Goal: Task Accomplishment & Management: Manage account settings

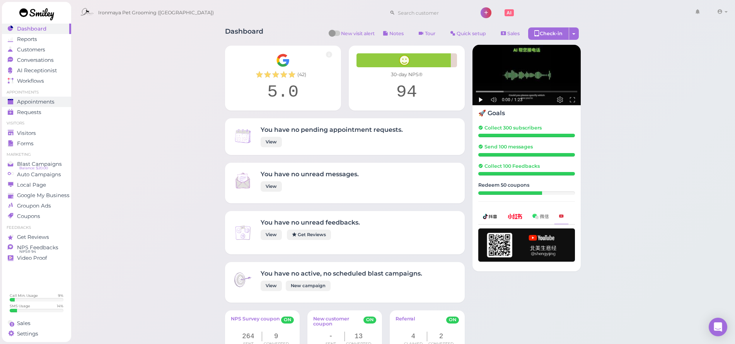
click at [47, 102] on span "Appointments" at bounding box center [35, 102] width 37 height 7
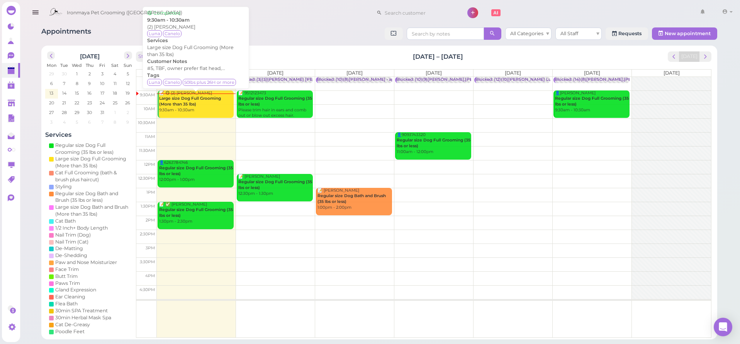
click at [193, 100] on b "Large size Dog Full Grooming (More than 35 lbs)" at bounding box center [190, 101] width 62 height 11
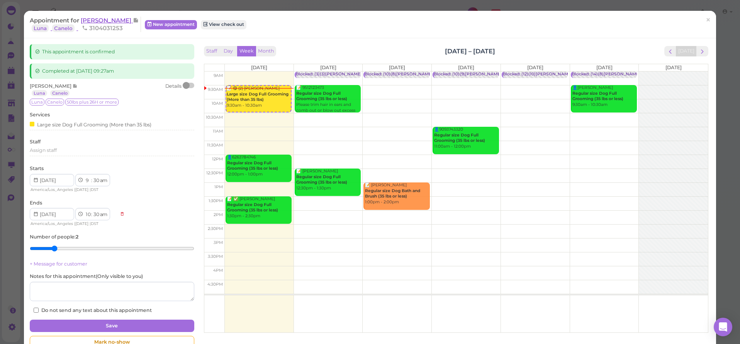
click at [105, 19] on span "[PERSON_NAME]" at bounding box center [107, 20] width 52 height 7
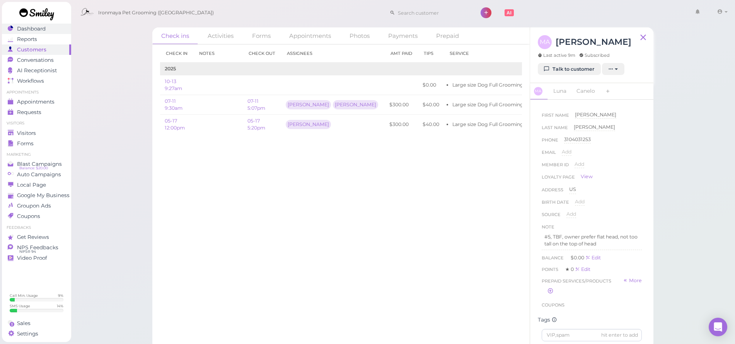
click at [64, 33] on link "Dashboard" at bounding box center [36, 29] width 69 height 10
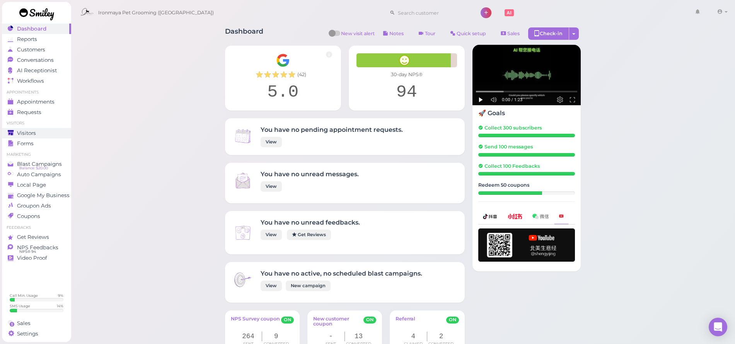
click at [32, 132] on span "Visitors" at bounding box center [26, 133] width 19 height 7
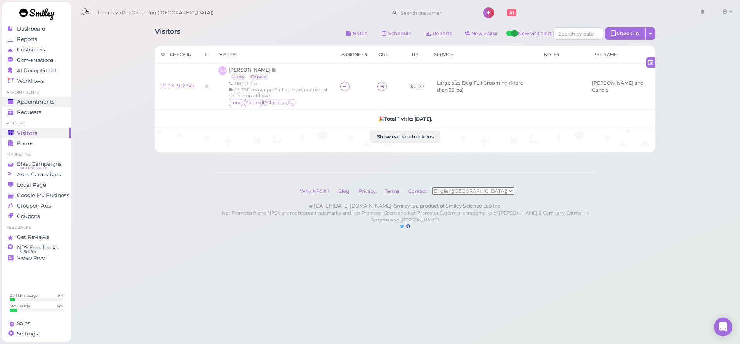
click at [46, 100] on span "Appointments" at bounding box center [35, 102] width 37 height 7
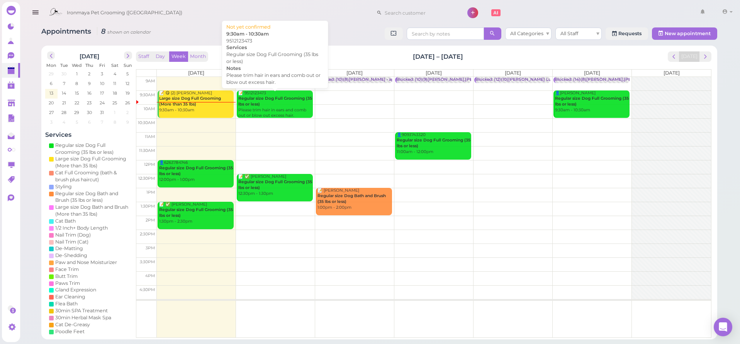
click at [272, 109] on div "📝 9512123473 Regular size Dog Full Grooming (35 lbs or less) Please trim hair i…" at bounding box center [275, 107] width 75 height 34
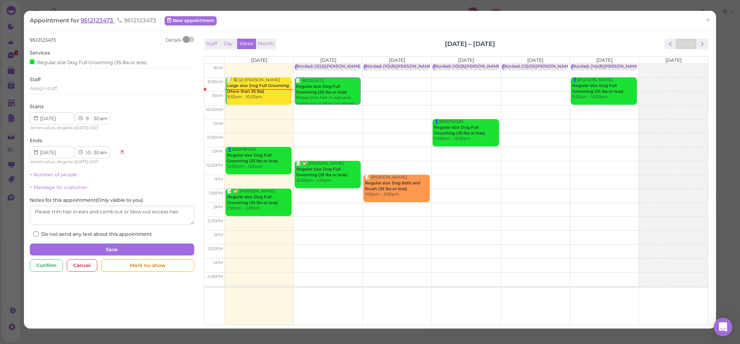
click at [93, 22] on span "9512123473" at bounding box center [98, 20] width 34 height 7
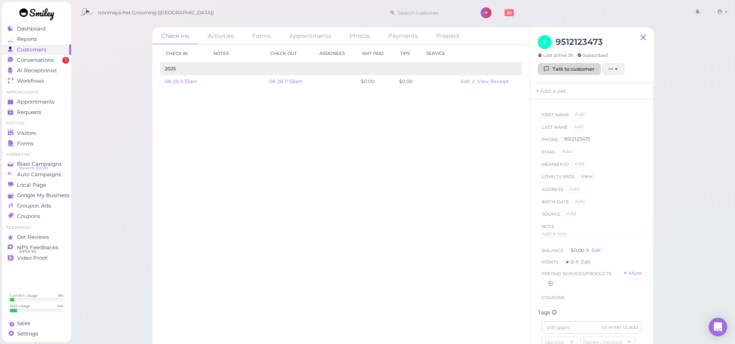
click at [554, 68] on link "Talk to customer" at bounding box center [569, 69] width 63 height 12
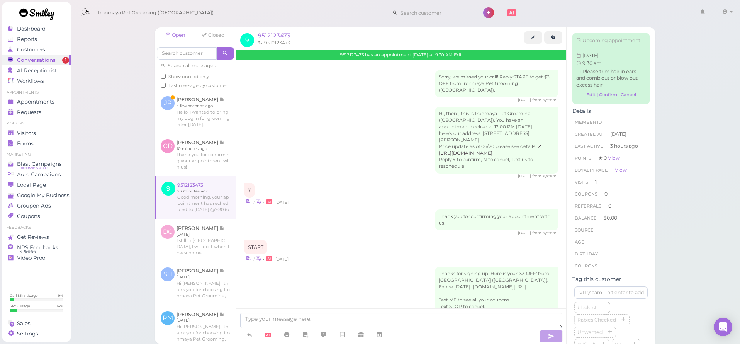
scroll to position [749, 0]
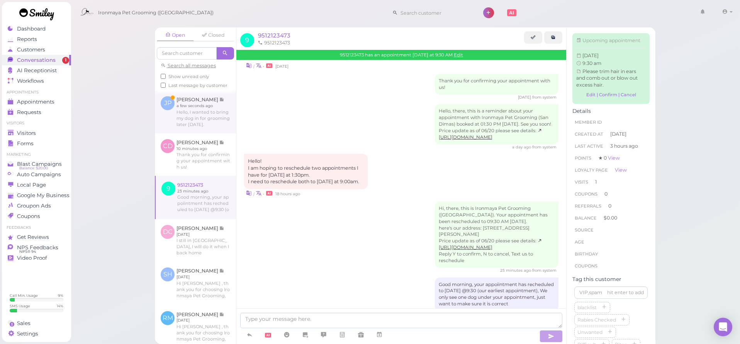
click at [209, 117] on link at bounding box center [195, 111] width 81 height 43
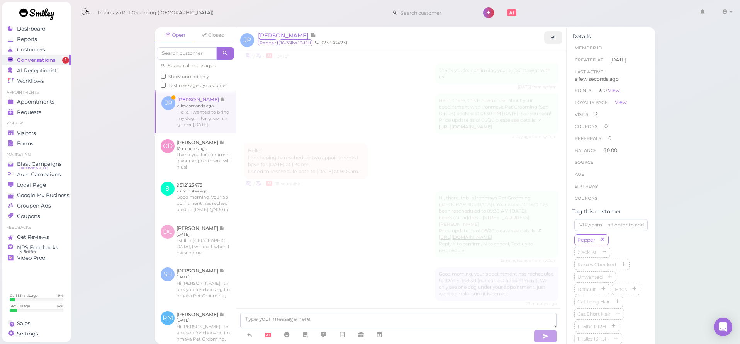
scroll to position [380, 0]
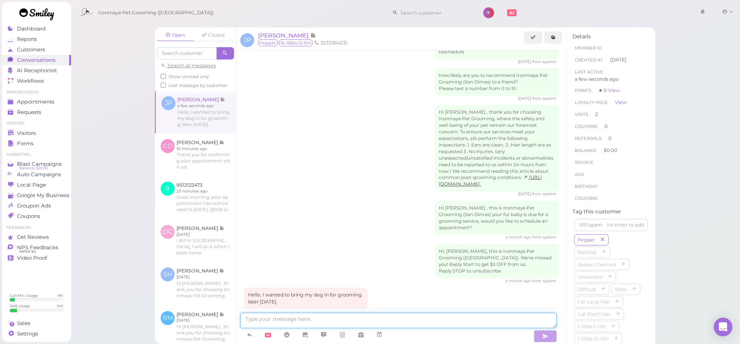
click at [352, 326] on textarea at bounding box center [398, 320] width 317 height 15
type textarea "sure, would you like to come in at 1 [DATE]?"
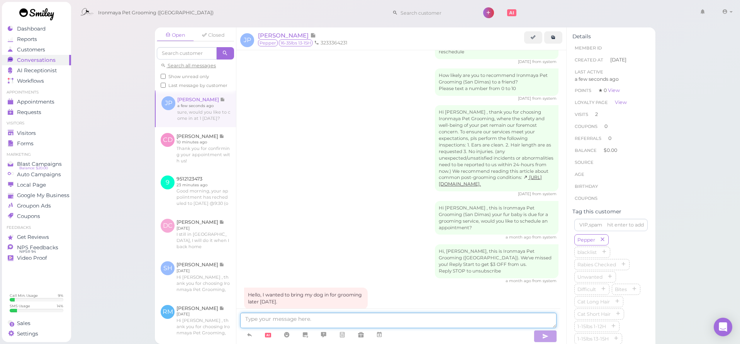
scroll to position [398, 0]
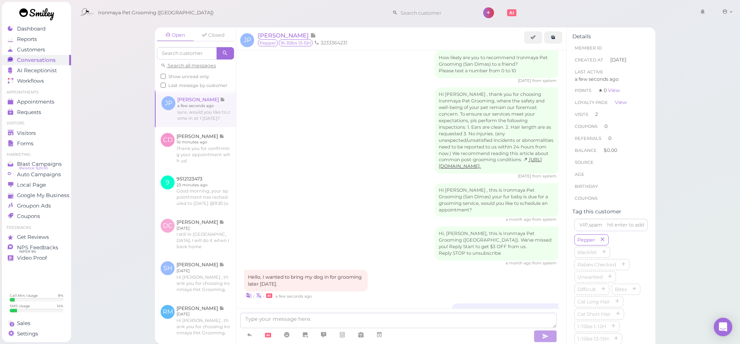
click at [199, 127] on link at bounding box center [196, 108] width 80 height 36
click at [198, 148] on link at bounding box center [195, 148] width 81 height 43
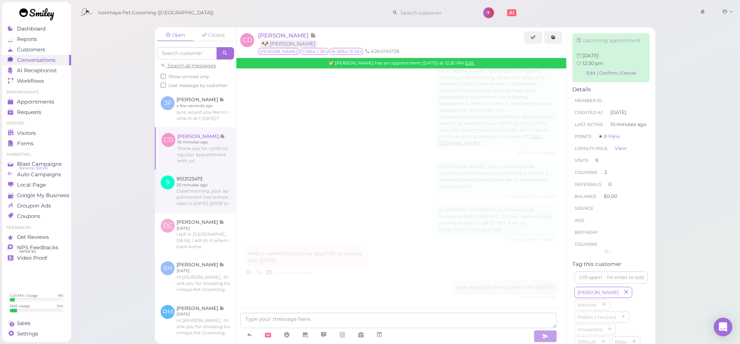
click at [202, 191] on link at bounding box center [195, 191] width 81 height 43
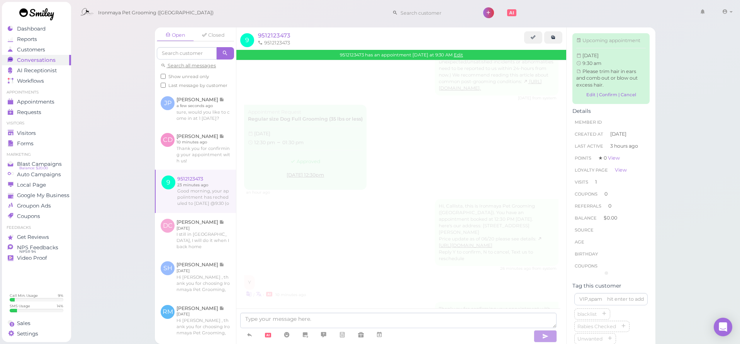
scroll to position [749, 0]
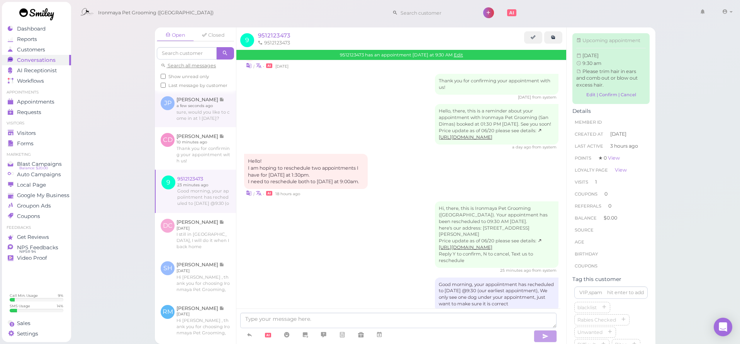
click at [198, 116] on link at bounding box center [195, 108] width 81 height 36
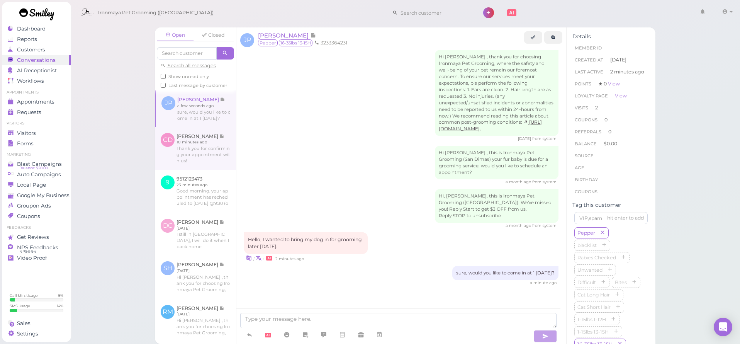
scroll to position [403, 0]
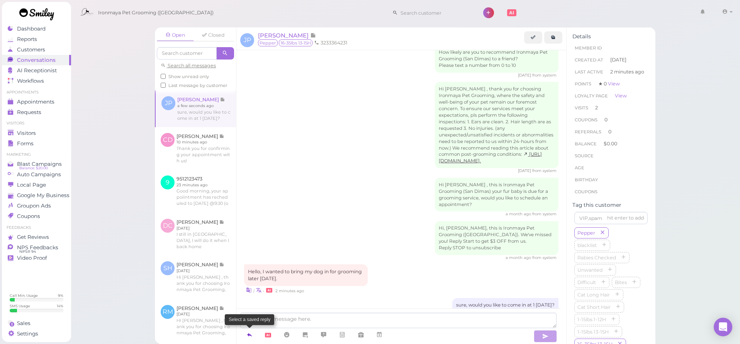
click at [250, 334] on icon at bounding box center [250, 335] width 6 height 8
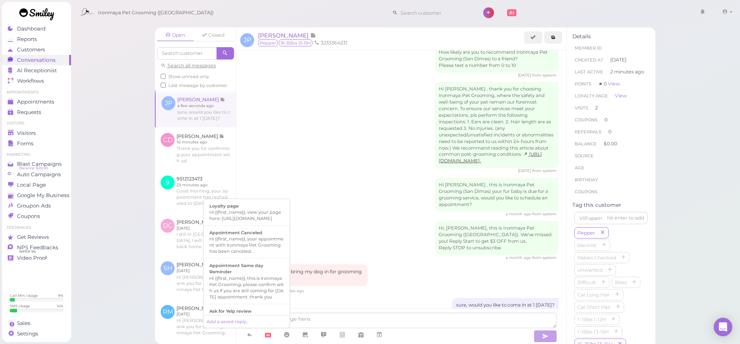
drag, startPoint x: 311, startPoint y: 289, endPoint x: 318, endPoint y: 293, distance: 7.4
click at [311, 289] on div "Hi, there, this is Ironmaya Pet Grooming ([GEOGRAPHIC_DATA]). You have an appoi…" at bounding box center [402, 2] width 330 height 711
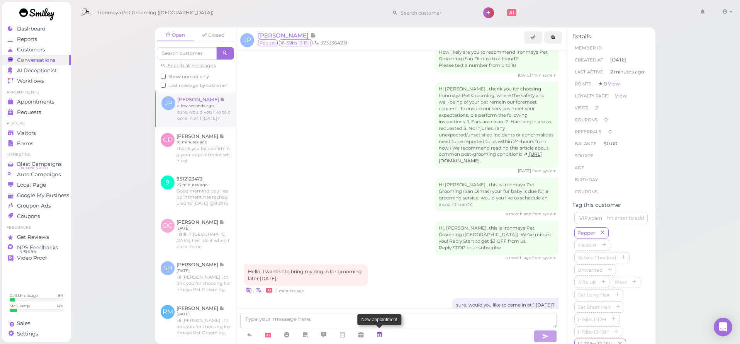
click at [381, 331] on icon at bounding box center [379, 335] width 6 height 8
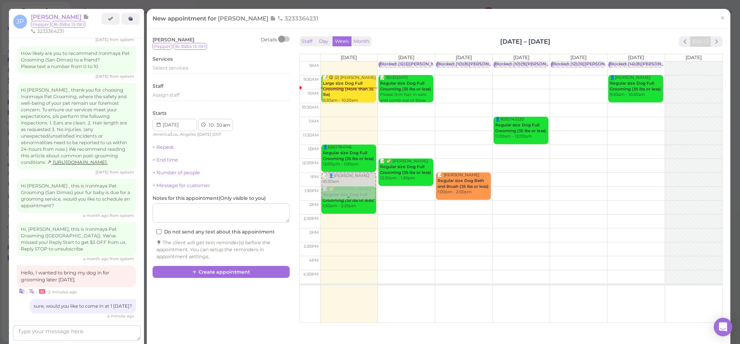
drag, startPoint x: 353, startPoint y: 113, endPoint x: 346, endPoint y: 188, distance: 75.3
click at [346, 61] on div "📝 👤[PERSON_NAME] 10:30am 📝 😋 (2) [PERSON_NAME] Large size Dog Full Grooming (Mo…" at bounding box center [349, 61] width 57 height 0
select select "1"
select select "00"
select select "pm"
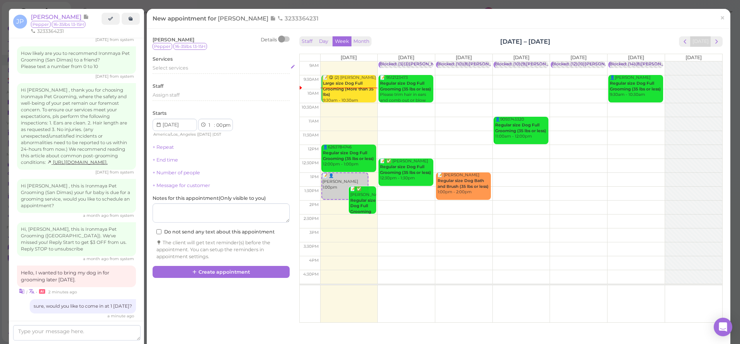
click at [173, 70] on span "Select services" at bounding box center [171, 68] width 36 height 6
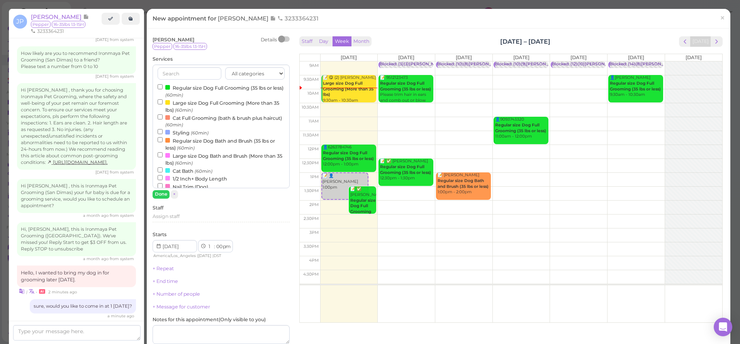
click at [172, 86] on label "Regular size Dog Full Grooming (35 lbs or less) (60min)" at bounding box center [221, 90] width 127 height 15
click at [163, 86] on input "Regular size Dog Full Grooming (35 lbs or less) (60min)" at bounding box center [160, 86] width 5 height 5
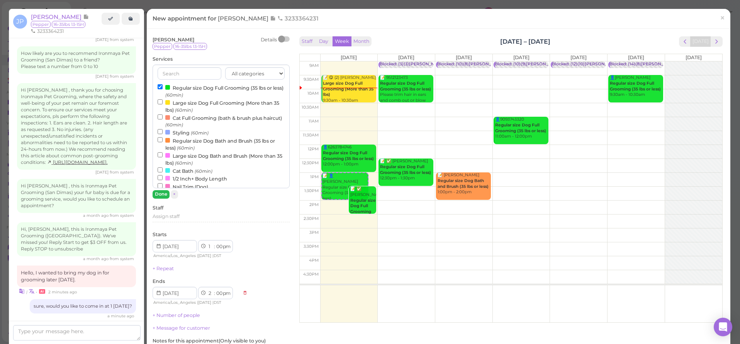
click at [159, 190] on button "Done" at bounding box center [161, 194] width 17 height 8
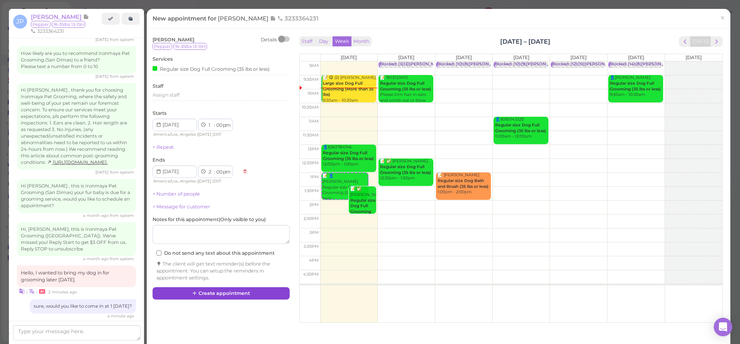
click at [218, 288] on button "Create appointment" at bounding box center [221, 293] width 137 height 12
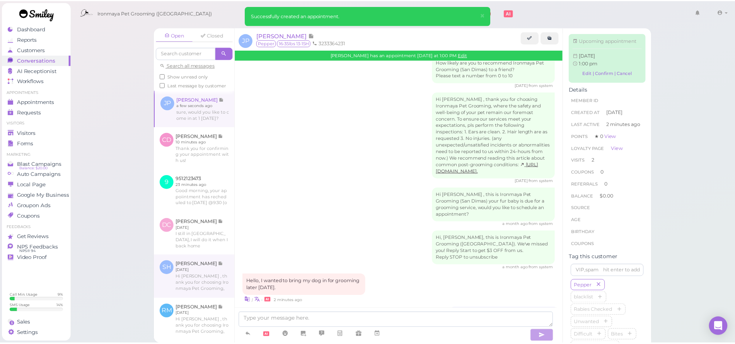
scroll to position [476, 0]
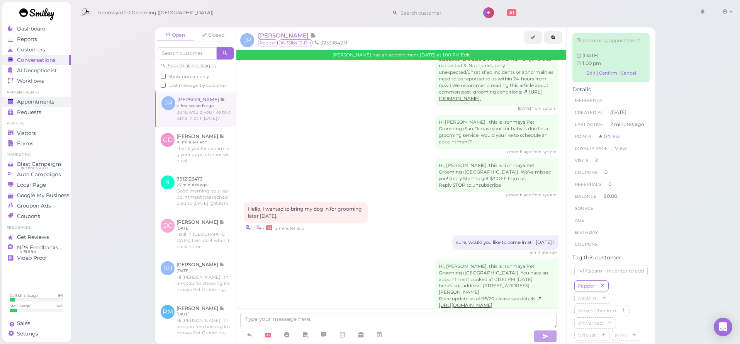
click at [66, 101] on link "Appointments" at bounding box center [36, 102] width 69 height 10
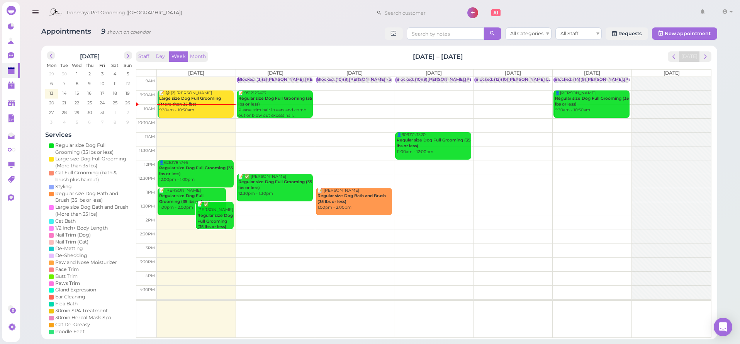
click at [168, 122] on td at bounding box center [434, 125] width 555 height 14
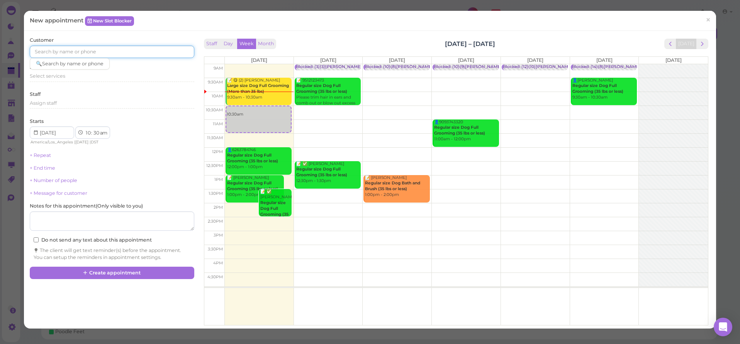
click at [63, 52] on input at bounding box center [112, 52] width 164 height 12
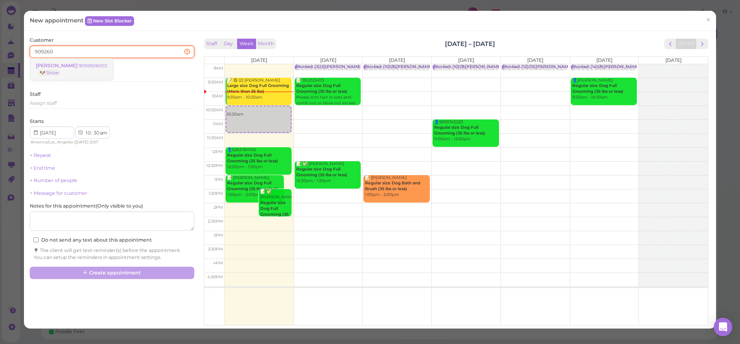
type input "909260"
click at [59, 66] on span "[PERSON_NAME]" at bounding box center [57, 66] width 43 height 6
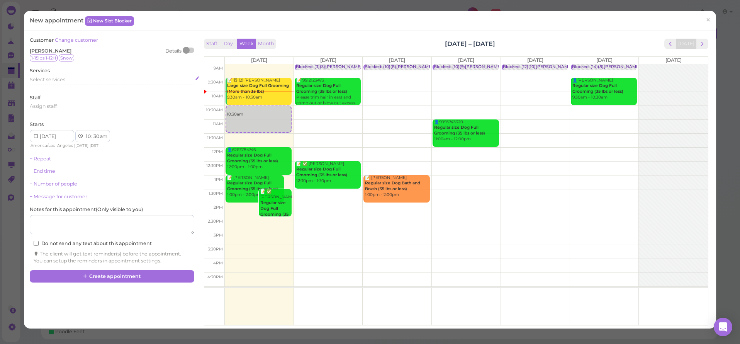
click at [51, 82] on div "Select services" at bounding box center [112, 80] width 164 height 9
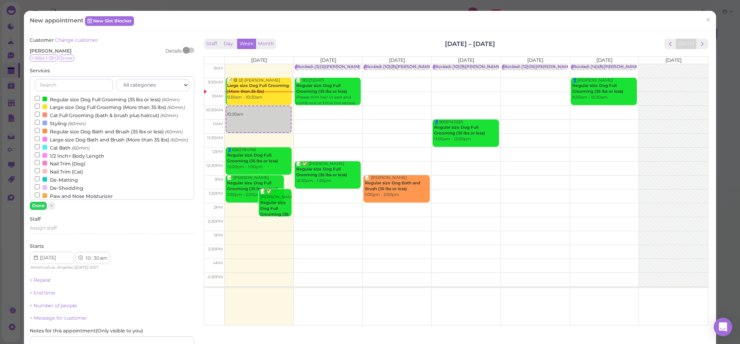
click at [52, 135] on label "Regular size Dog Bath and Brush (35 lbs or less) (60min)" at bounding box center [109, 131] width 148 height 8
click at [40, 133] on input "Regular size Dog Bath and Brush (35 lbs or less) (60min)" at bounding box center [37, 130] width 5 height 5
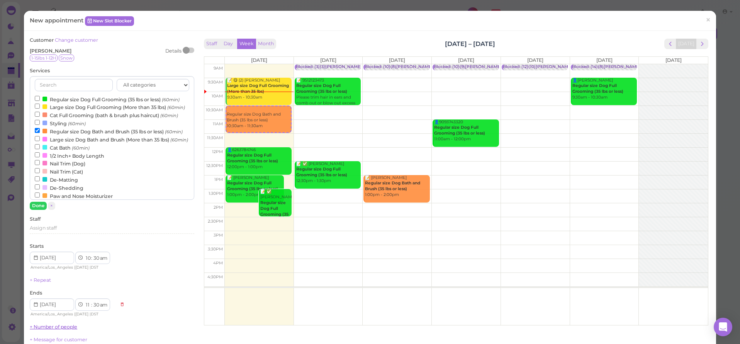
click at [37, 203] on button "Done" at bounding box center [38, 206] width 17 height 8
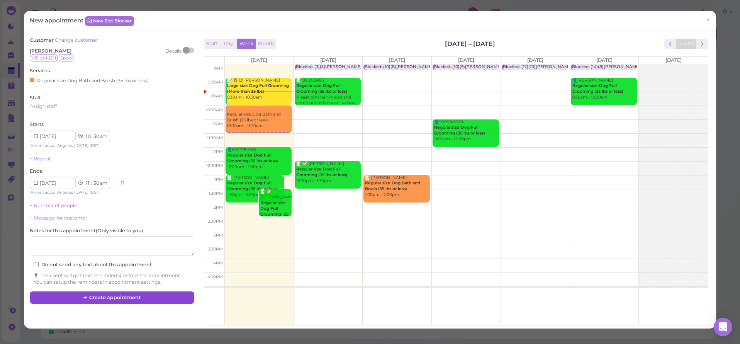
click at [87, 291] on button "Create appointment" at bounding box center [112, 297] width 164 height 12
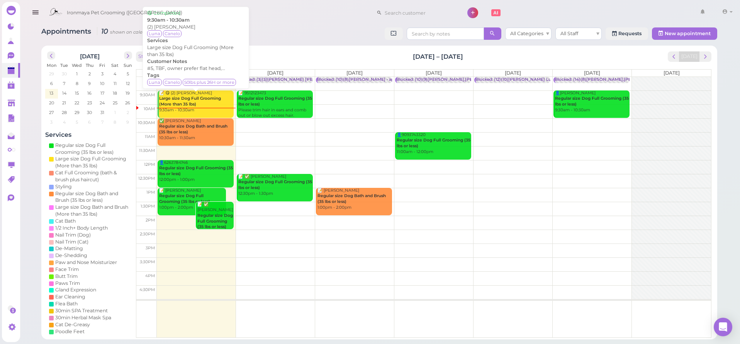
click at [216, 101] on div "📝 😋 (2) [PERSON_NAME] Large size Dog Full Grooming (More than 35 lbs) 9:30am - …" at bounding box center [196, 101] width 75 height 23
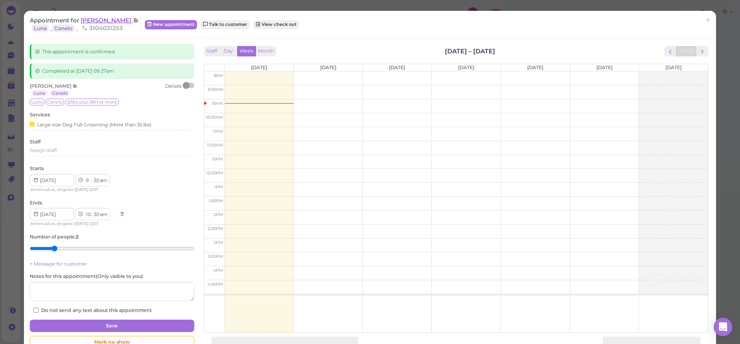
click at [109, 20] on span "[PERSON_NAME]" at bounding box center [107, 20] width 52 height 7
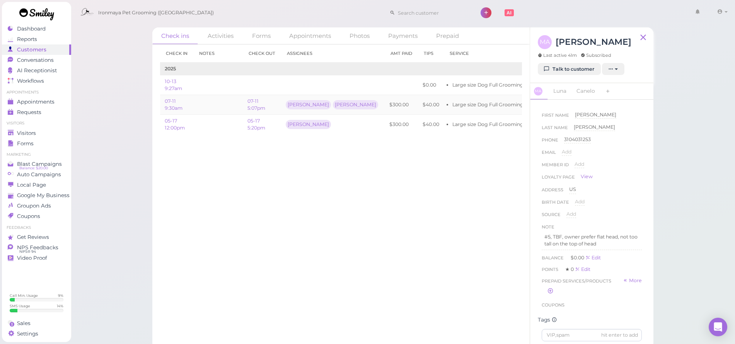
click at [571, 107] on td "Edit View receipt" at bounding box center [600, 105] width 58 height 20
click at [576, 104] on link "Edit" at bounding box center [581, 105] width 10 height 6
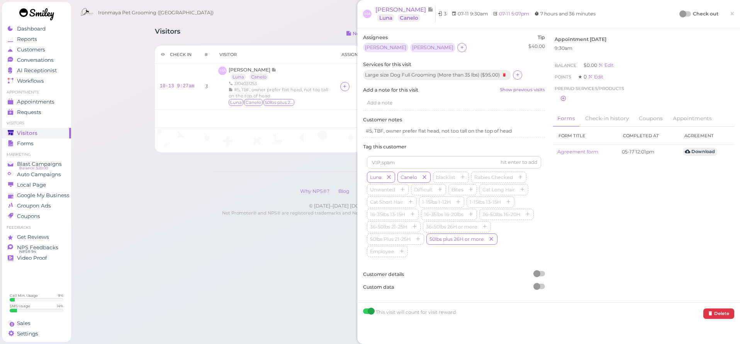
click at [680, 12] on div at bounding box center [683, 13] width 7 height 7
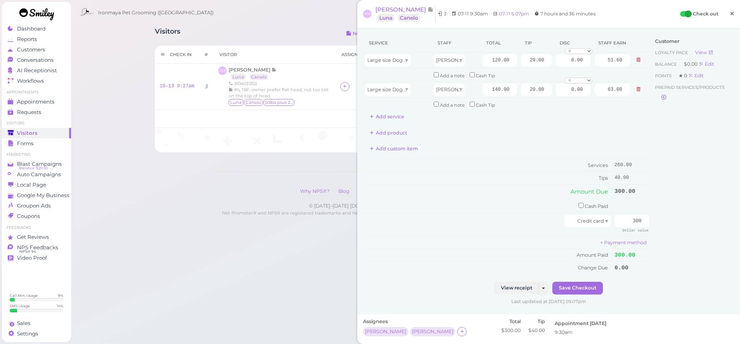
click at [725, 14] on link "×" at bounding box center [732, 14] width 14 height 18
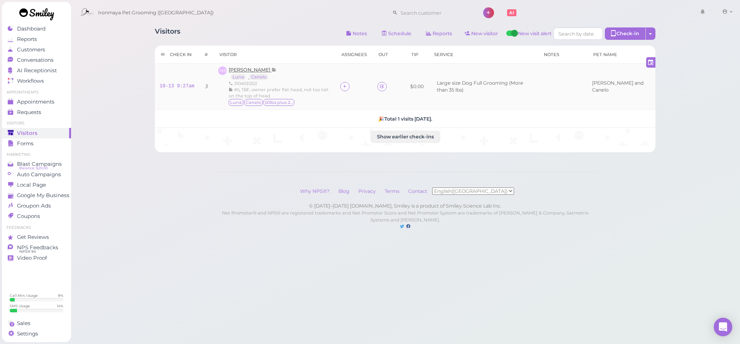
click at [242, 70] on span "[PERSON_NAME]" at bounding box center [250, 70] width 43 height 6
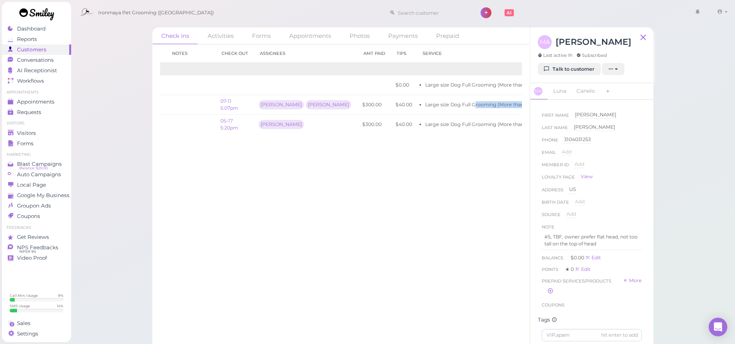
drag, startPoint x: 441, startPoint y: 104, endPoint x: 525, endPoint y: 110, distance: 83.6
click at [525, 110] on div "Check in Notes Check out Assignees Amt Paid Tips Service 2025 10-13 9:27am $0.0…" at bounding box center [340, 193] width 377 height 299
click at [558, 105] on link "View receipt" at bounding box center [574, 105] width 32 height 6
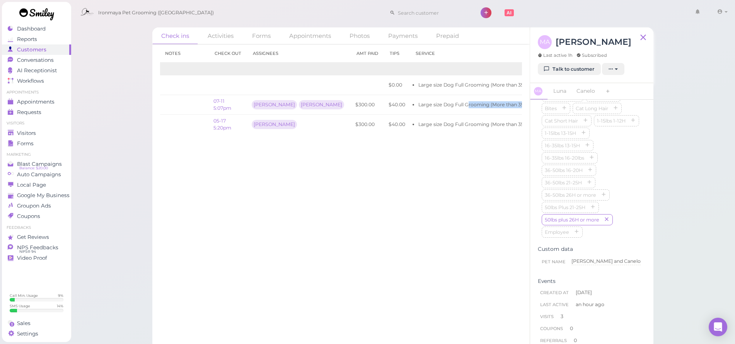
scroll to position [143, 0]
click at [558, 97] on link "Luna" at bounding box center [559, 91] width 22 height 16
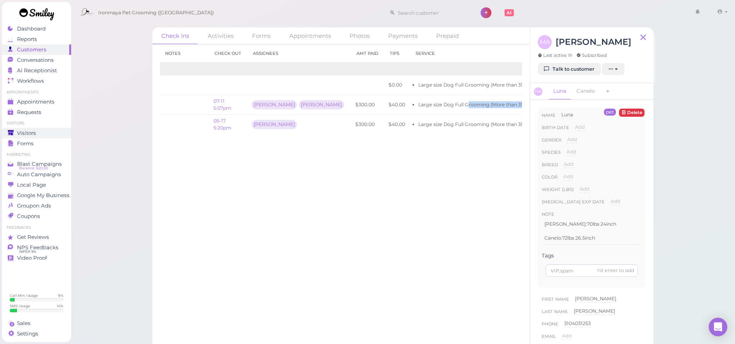
click at [44, 131] on div "Visitors" at bounding box center [36, 133] width 56 height 7
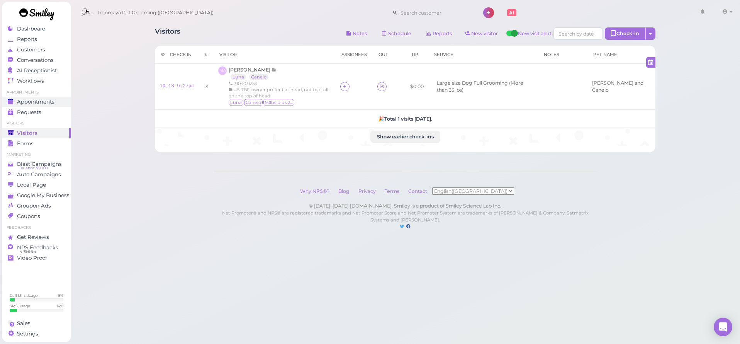
click at [53, 102] on span "Appointments" at bounding box center [35, 102] width 37 height 7
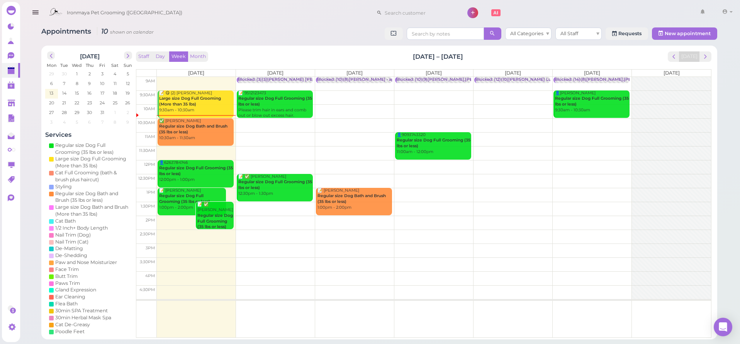
click at [188, 131] on b "Regular size Dog Bath and Brush (35 lbs or less)" at bounding box center [193, 129] width 68 height 11
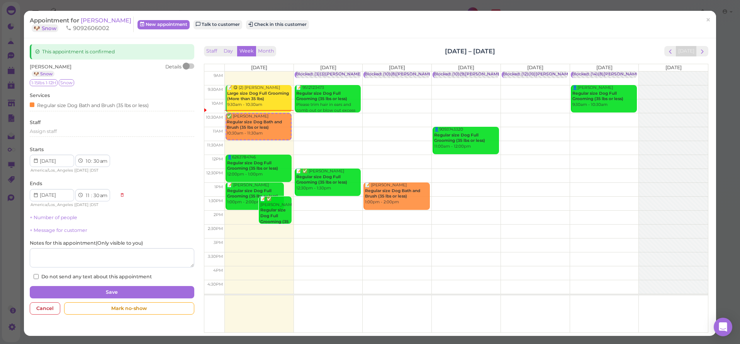
click at [262, 30] on div "Appointment for [PERSON_NAME] 🐶 Snow 9092606002 New appointment Talk to custome…" at bounding box center [366, 24] width 673 height 15
click at [284, 26] on button "Check in this customer" at bounding box center [277, 24] width 63 height 9
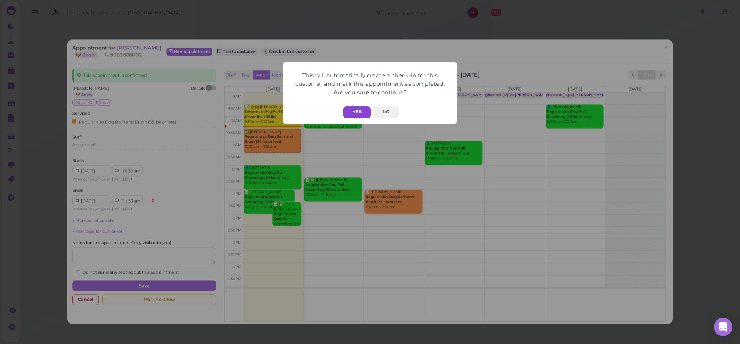
click at [361, 114] on button "Yes" at bounding box center [357, 112] width 27 height 12
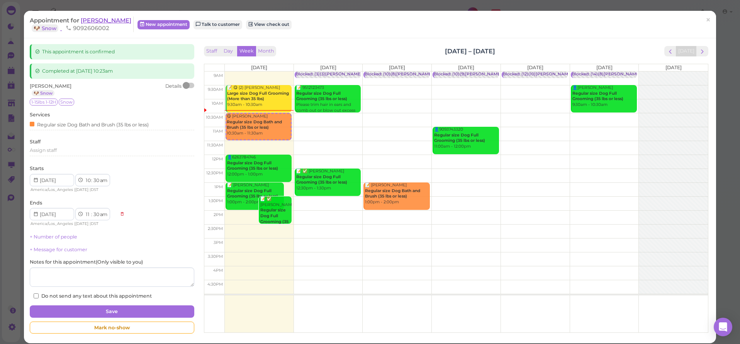
click at [97, 22] on span "[PERSON_NAME]" at bounding box center [106, 20] width 51 height 7
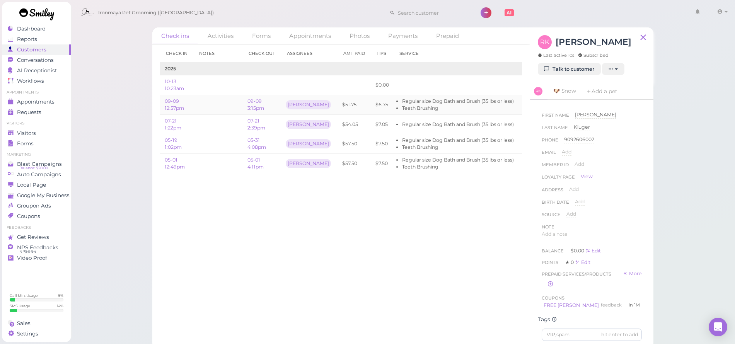
click at [523, 102] on link "Edit" at bounding box center [528, 105] width 10 height 6
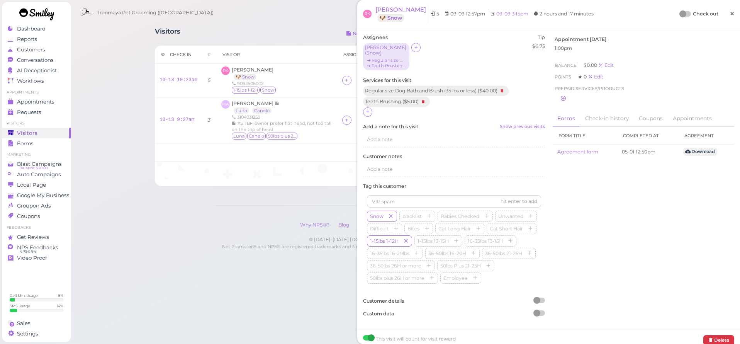
click at [725, 14] on link "×" at bounding box center [732, 14] width 14 height 18
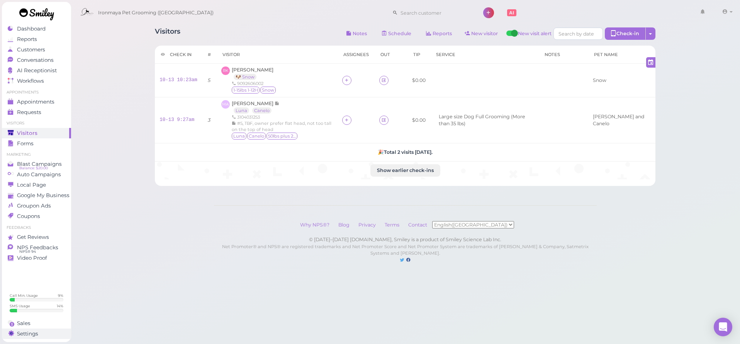
click at [34, 334] on span "Settings" at bounding box center [27, 333] width 21 height 7
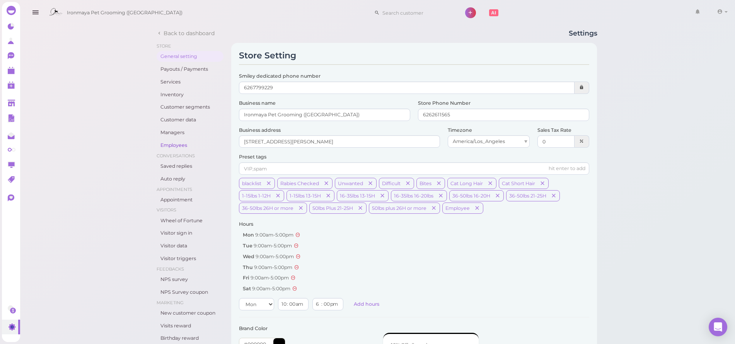
click at [187, 144] on link "Employees" at bounding box center [190, 145] width 67 height 11
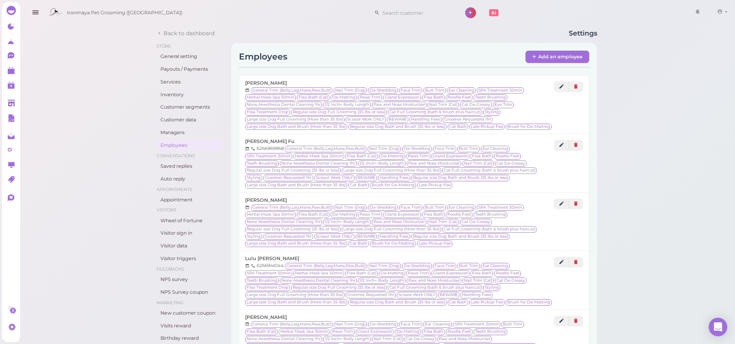
click at [355, 134] on div "[PERSON_NAME] 6266969968 General Trim (Belly,Leg,Mane,Paw,Butt) Nail Trim (Dog)…" at bounding box center [414, 163] width 351 height 59
click at [37, 15] on icon "button" at bounding box center [35, 13] width 8 height 10
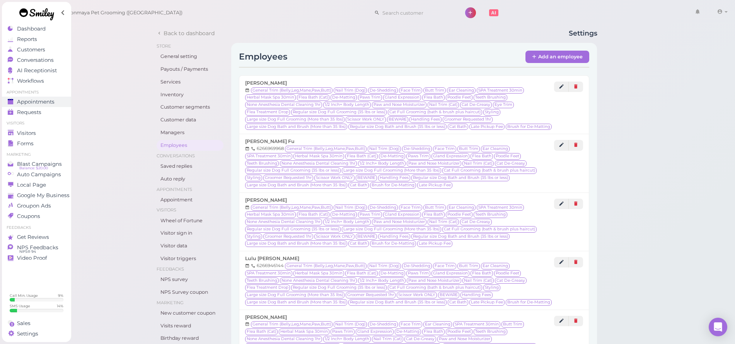
click at [39, 104] on span "Appointments" at bounding box center [35, 102] width 37 height 7
